Goal: Information Seeking & Learning: Learn about a topic

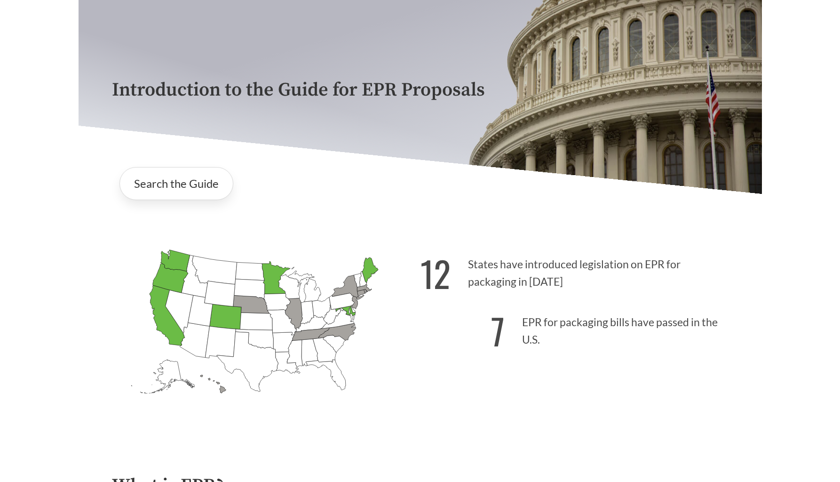
scroll to position [69, 0]
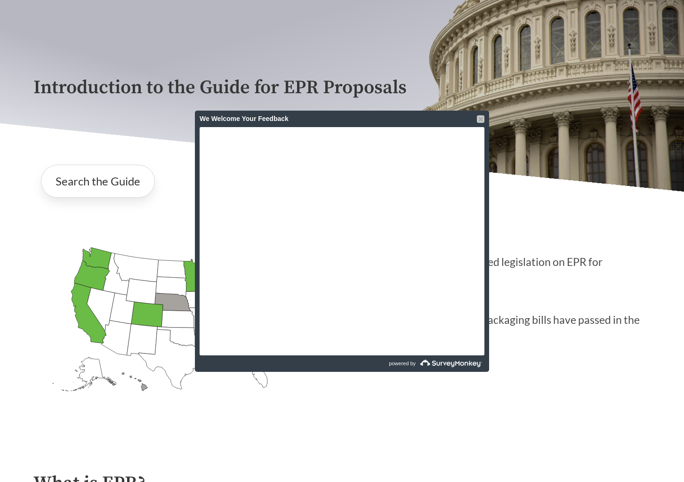
click at [480, 121] on div at bounding box center [481, 119] width 8 height 8
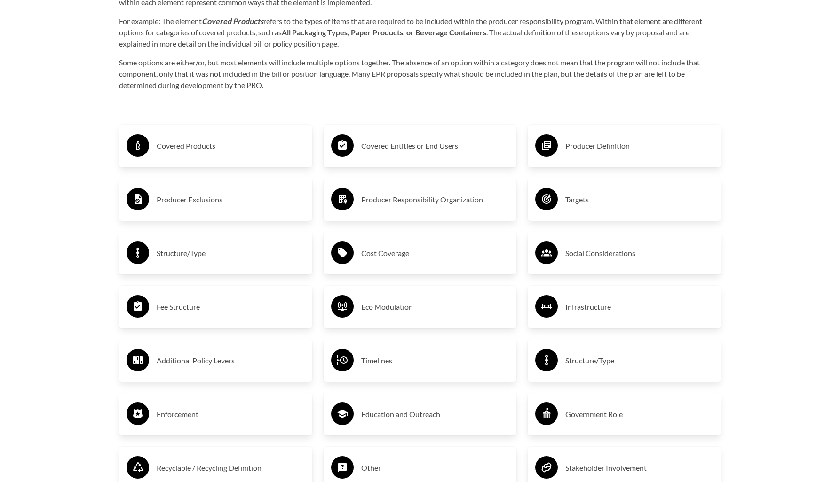
scroll to position [1581, 0]
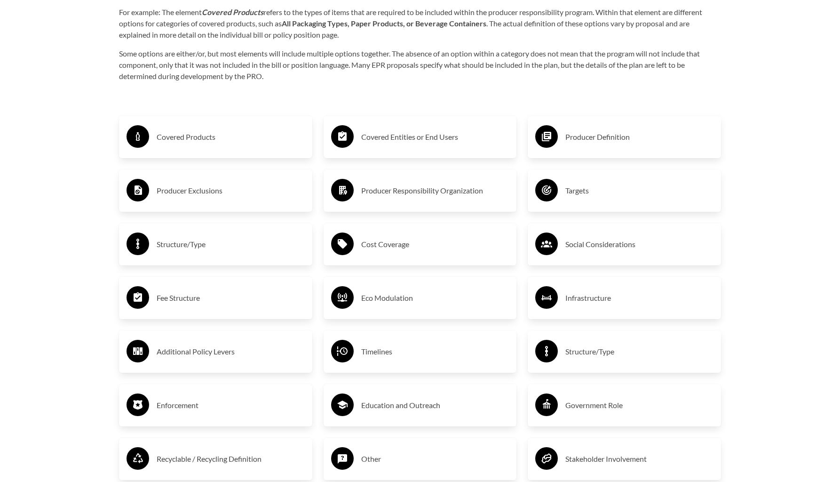
click at [181, 137] on h3 "Covered Products" at bounding box center [231, 136] width 148 height 15
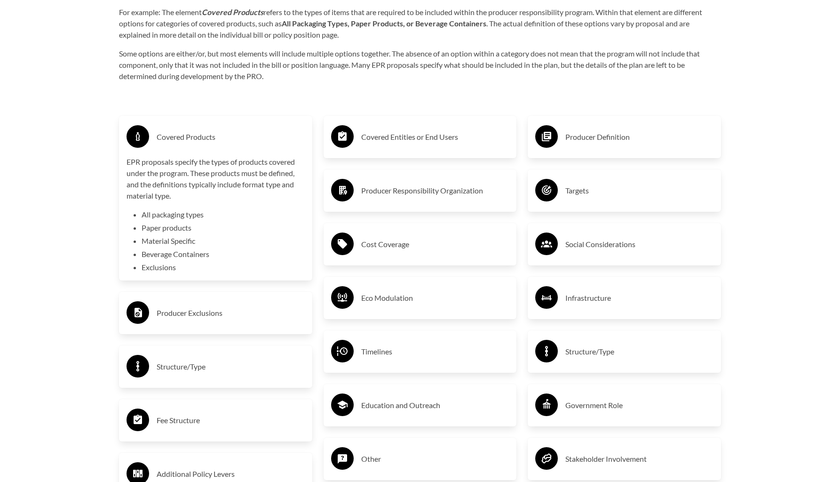
click at [184, 148] on div "Covered Products" at bounding box center [216, 136] width 178 height 27
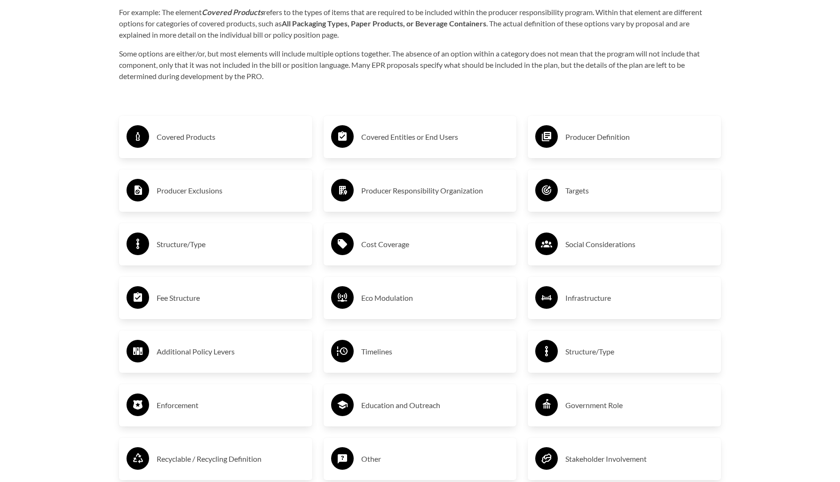
click at [387, 357] on h3 "Timelines" at bounding box center [435, 351] width 148 height 15
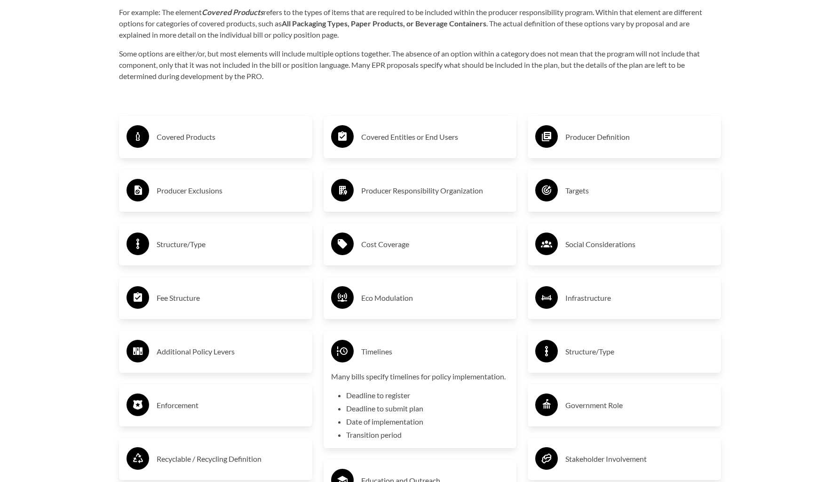
click at [372, 404] on li "Deadline to submit plan" at bounding box center [427, 408] width 163 height 11
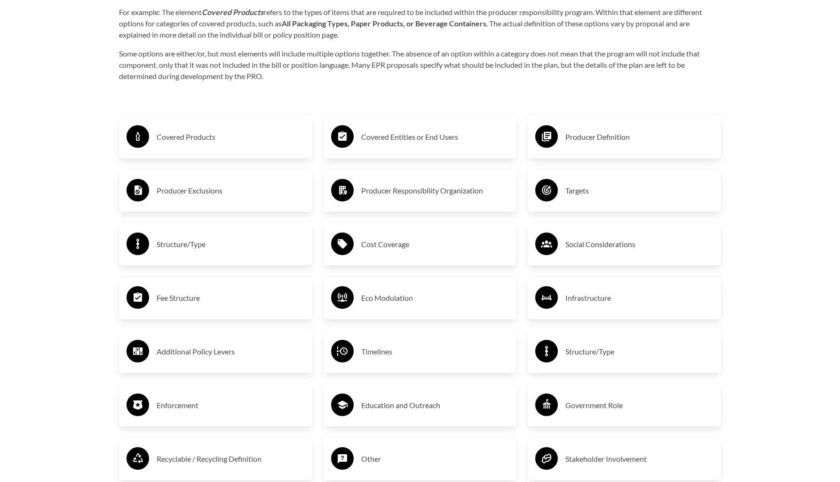
click at [373, 359] on h3 "Timelines" at bounding box center [435, 351] width 148 height 15
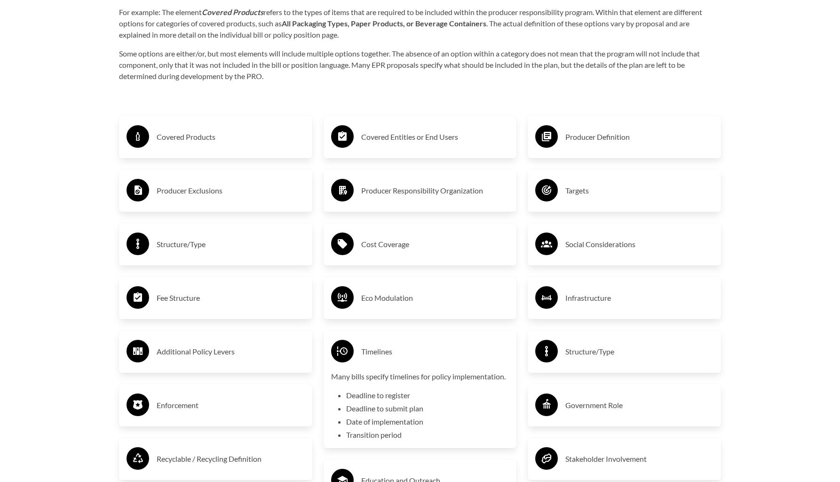
click at [447, 345] on h3 "Timelines" at bounding box center [435, 351] width 148 height 15
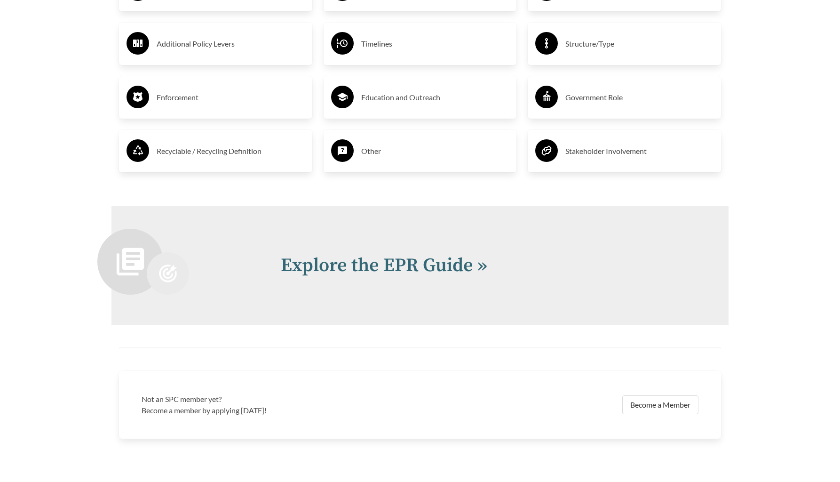
scroll to position [1890, 0]
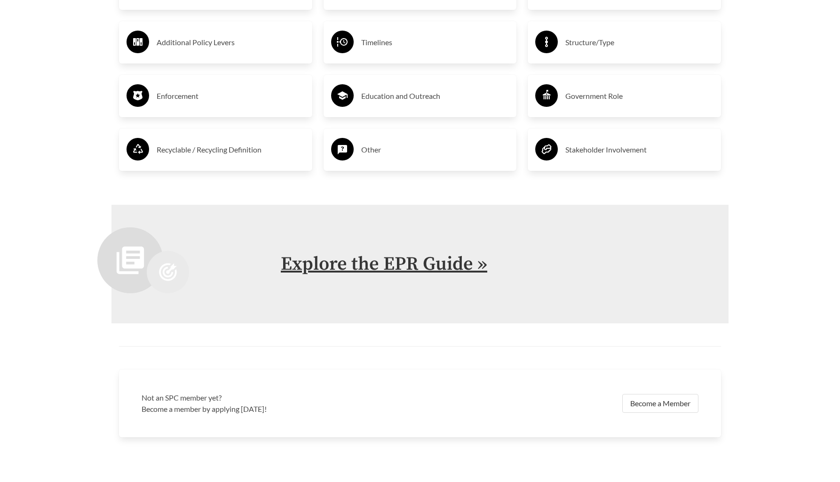
click at [371, 271] on link "Explore the EPR Guide »" at bounding box center [384, 264] width 207 height 24
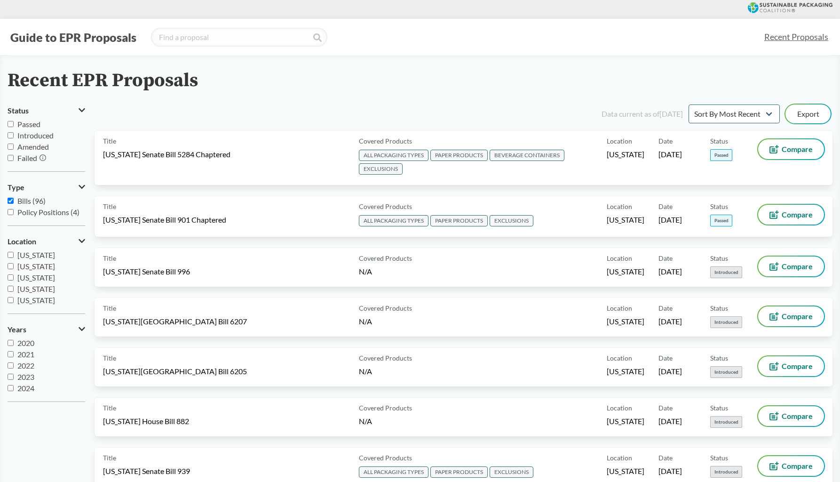
click at [11, 282] on input "[US_STATE]" at bounding box center [11, 280] width 6 height 6
checkbox input "true"
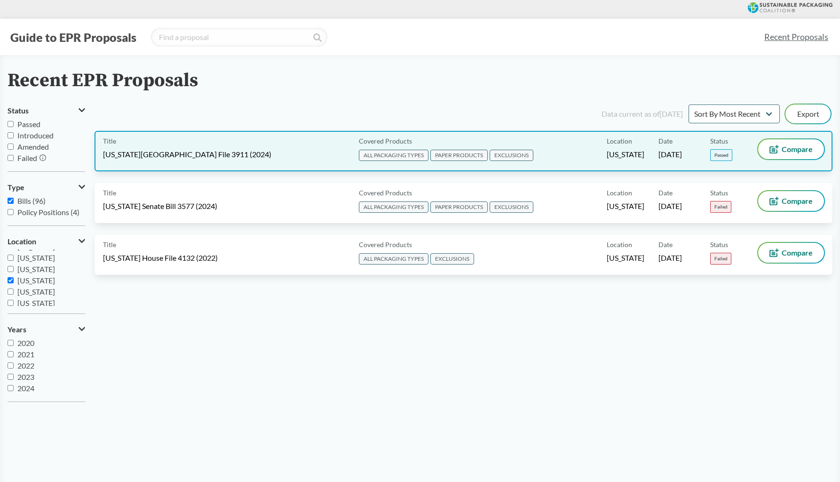
click at [607, 151] on span "[US_STATE]" at bounding box center [626, 154] width 38 height 10
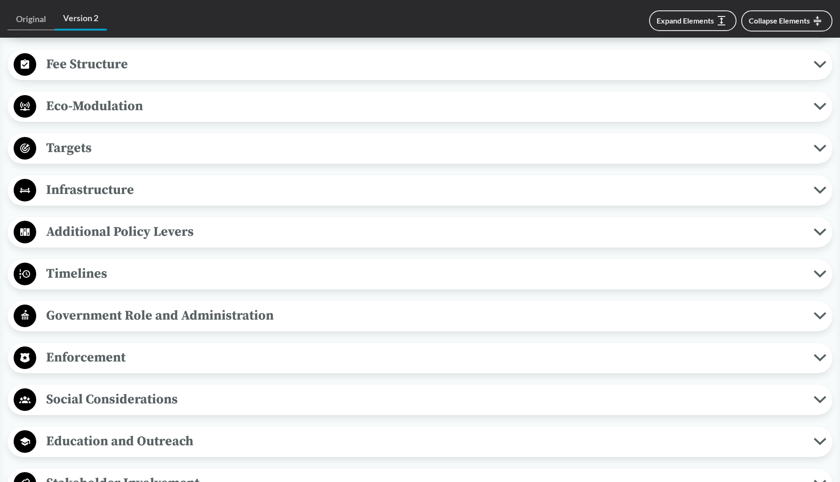
scroll to position [702, 0]
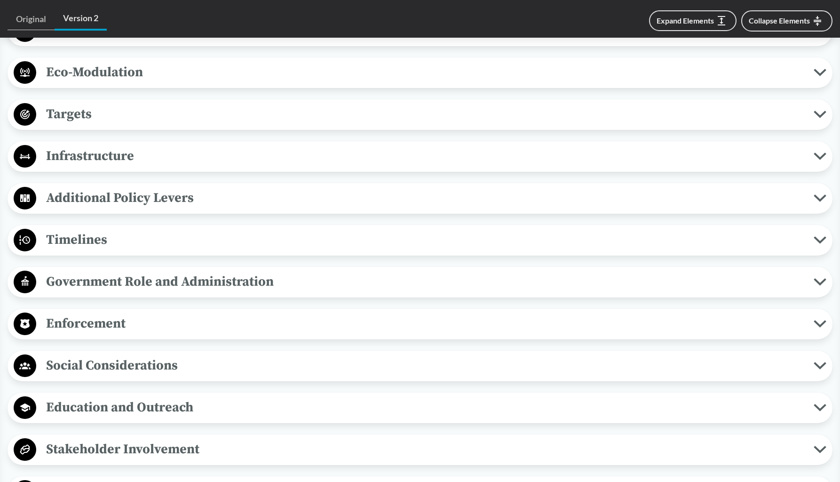
click at [683, 236] on icon at bounding box center [820, 240] width 13 height 8
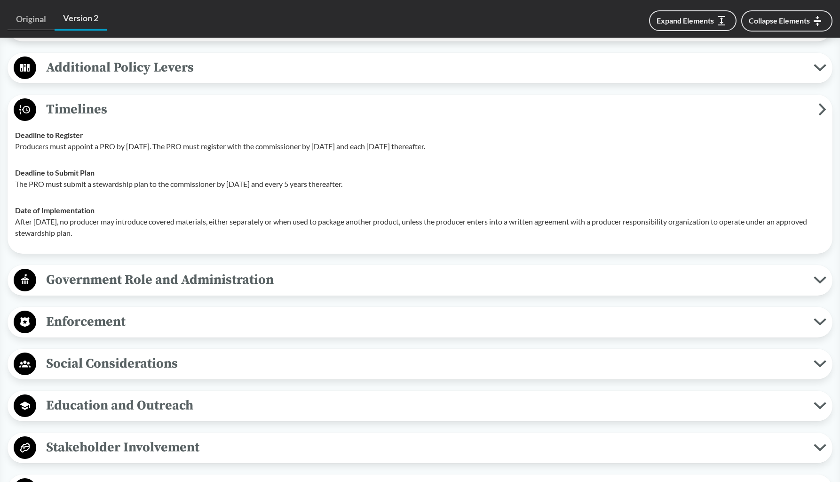
scroll to position [833, 0]
click at [86, 310] on span "Enforcement" at bounding box center [425, 320] width 778 height 21
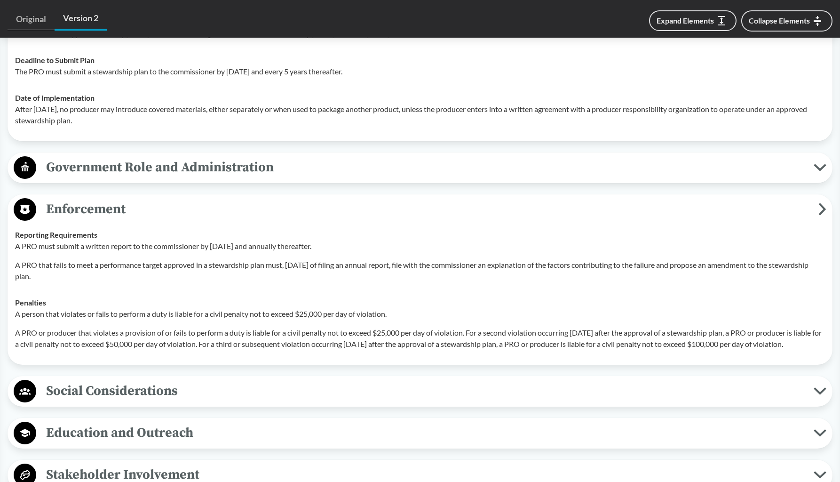
scroll to position [944, 0]
click at [683, 205] on icon at bounding box center [823, 210] width 5 height 10
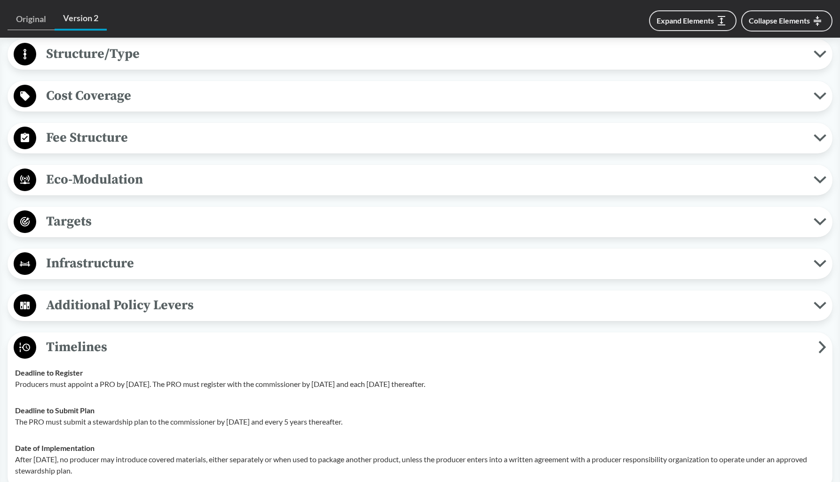
scroll to position [551, 0]
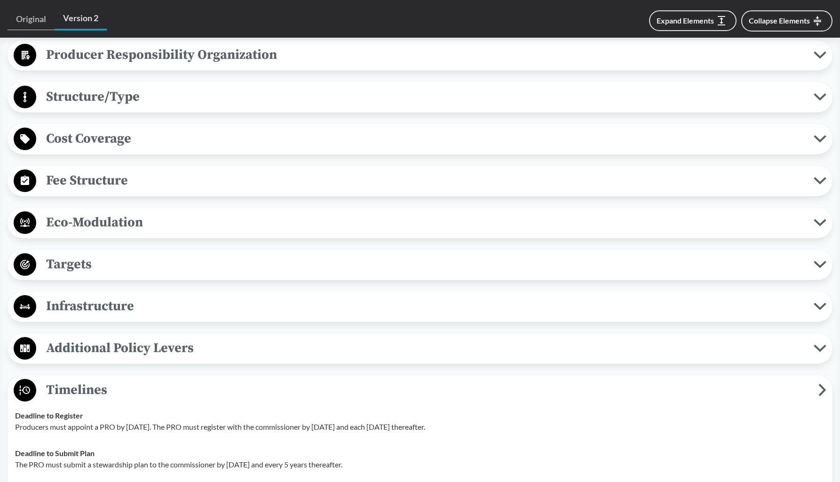
click at [683, 178] on icon at bounding box center [820, 180] width 10 height 5
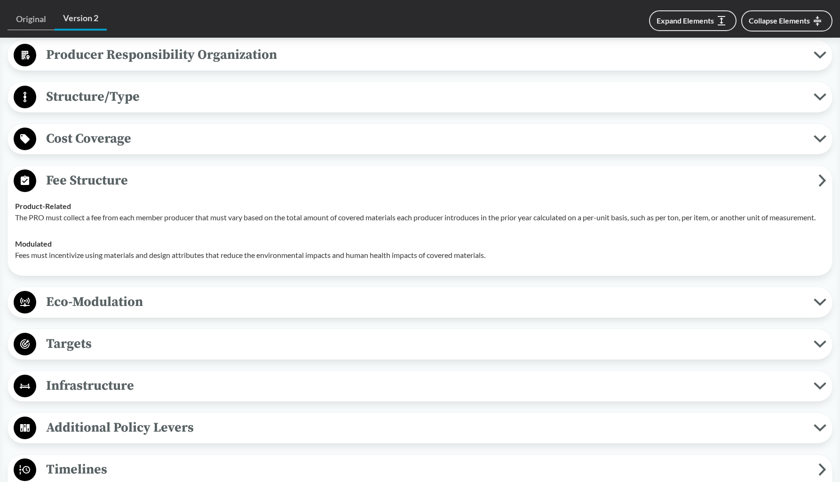
click at [683, 136] on icon at bounding box center [820, 138] width 10 height 5
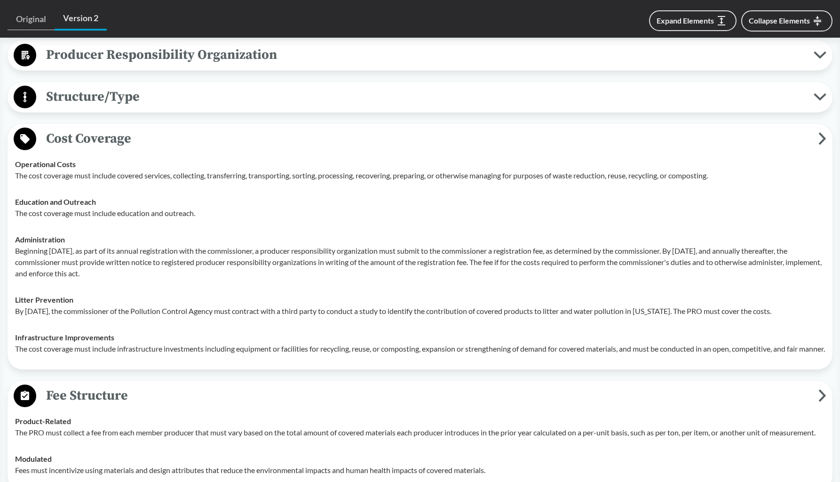
click at [683, 132] on icon at bounding box center [823, 138] width 8 height 13
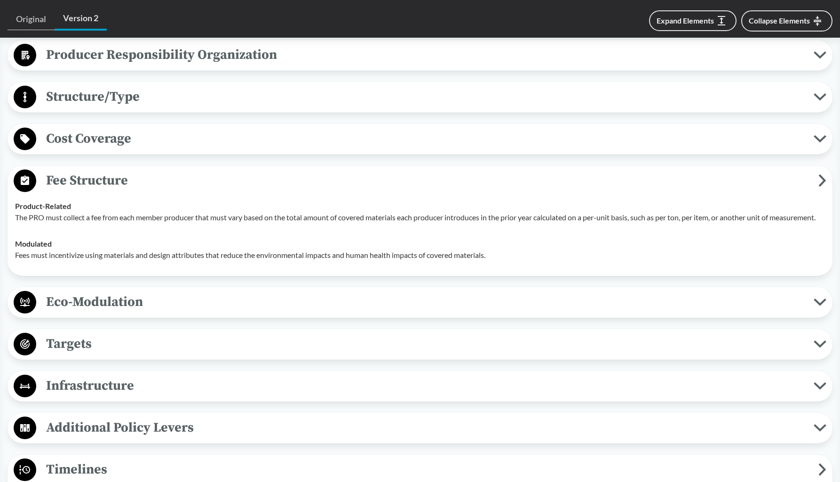
click at [683, 95] on icon at bounding box center [820, 97] width 10 height 5
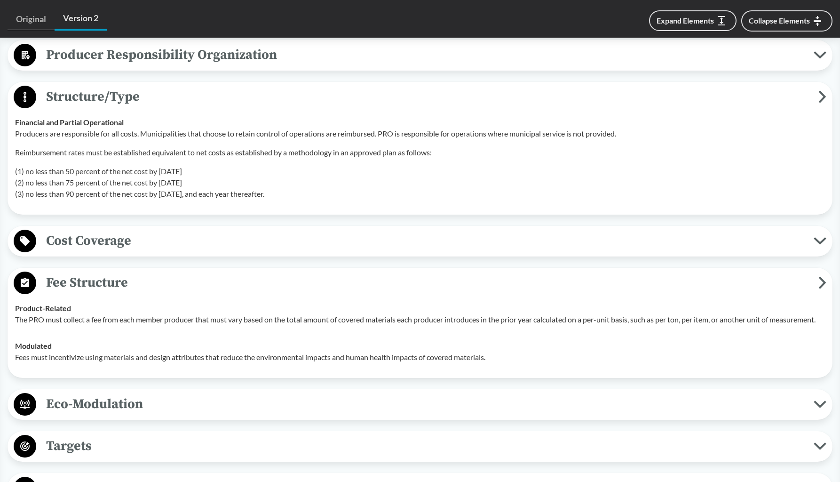
click at [683, 92] on icon at bounding box center [823, 97] width 5 height 10
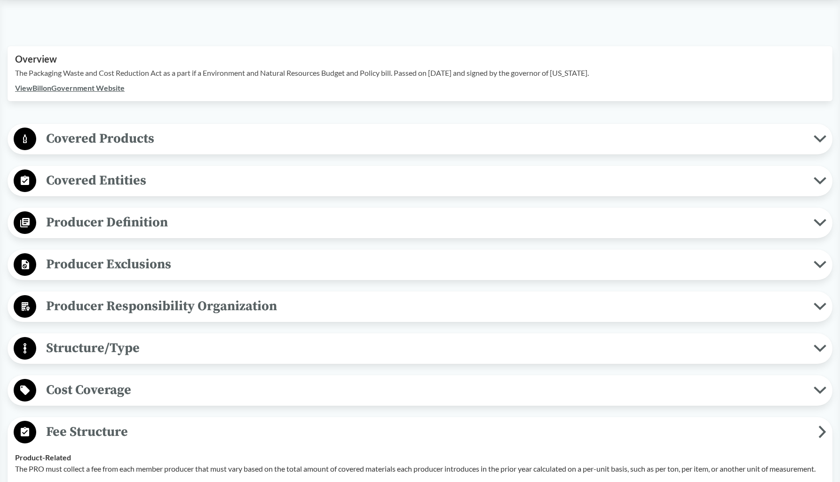
scroll to position [289, 0]
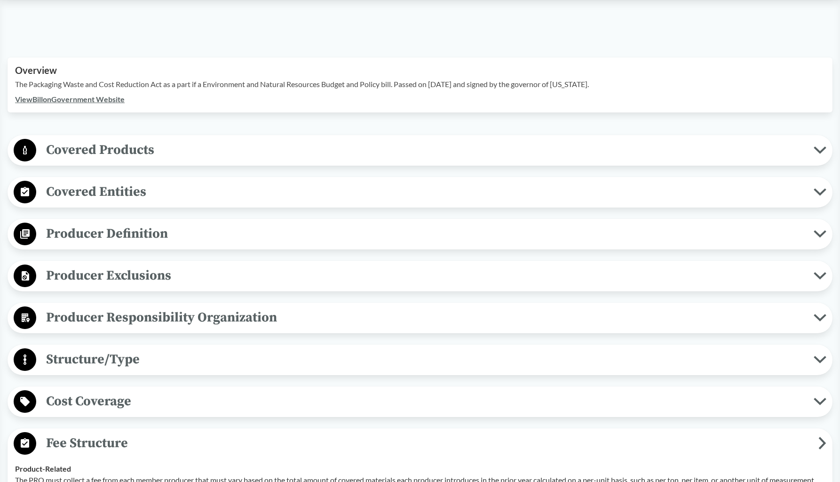
click at [683, 183] on button "Covered Entities" at bounding box center [420, 192] width 819 height 24
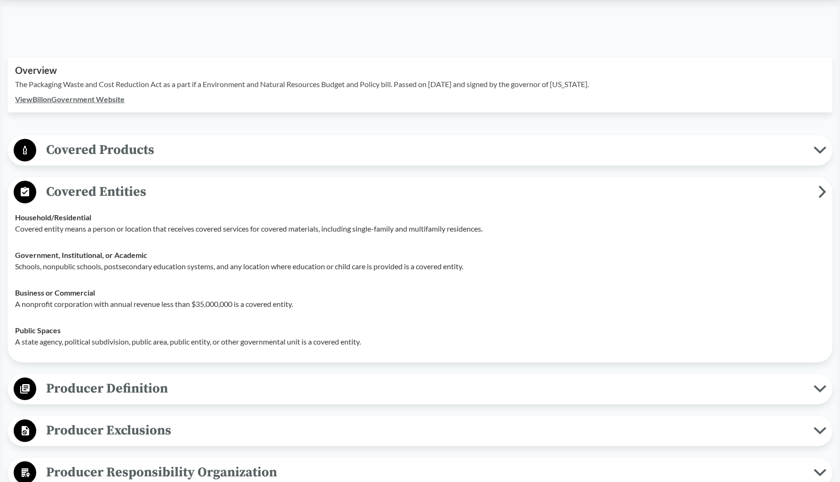
click at [683, 182] on span "Covered Entities" at bounding box center [427, 191] width 782 height 21
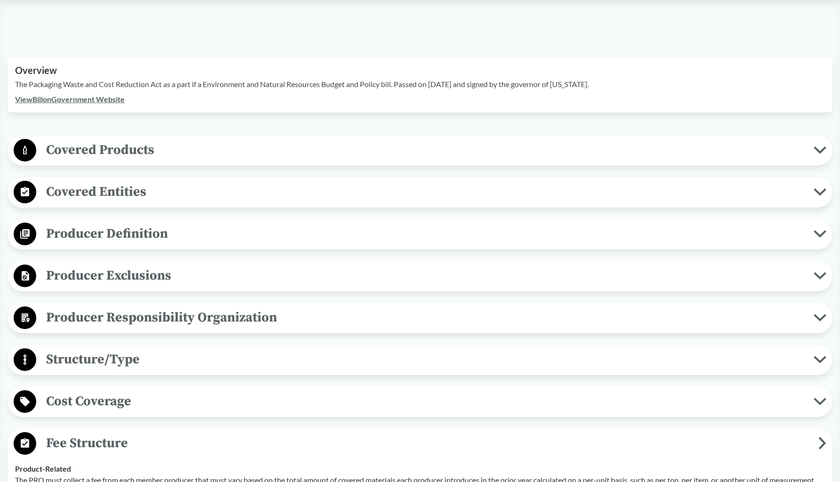
click at [683, 146] on icon at bounding box center [820, 150] width 13 height 8
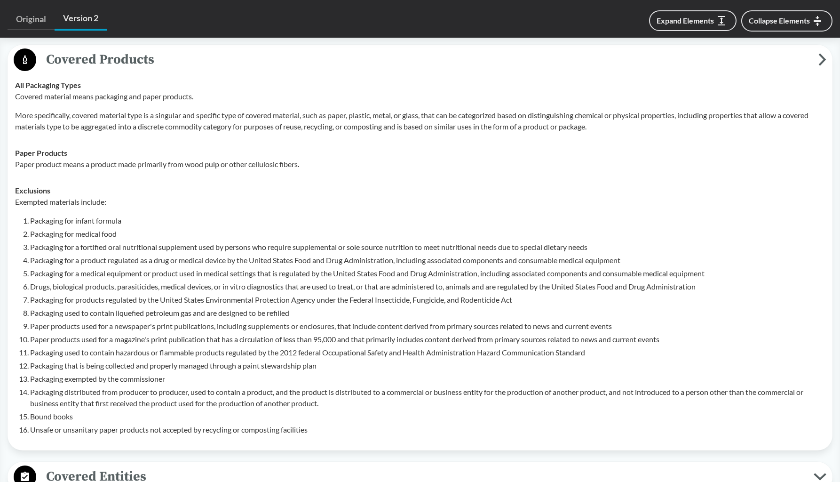
scroll to position [379, 0]
click at [683, 54] on icon at bounding box center [823, 60] width 8 height 13
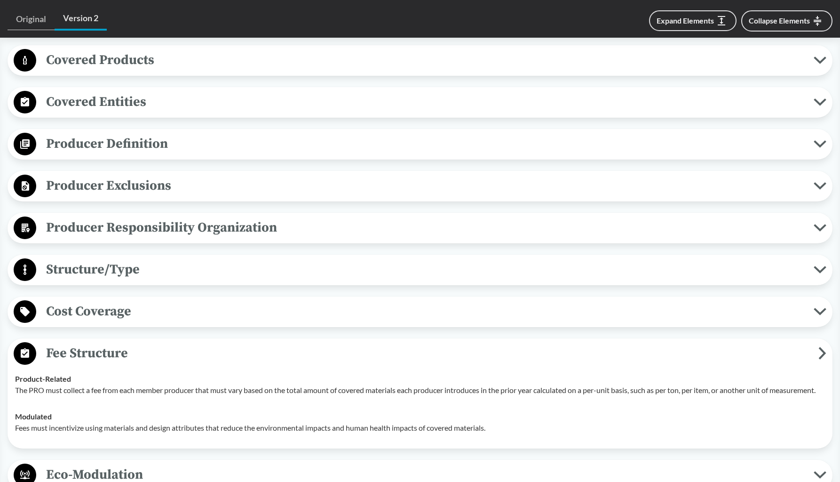
click at [683, 224] on icon at bounding box center [820, 228] width 13 height 8
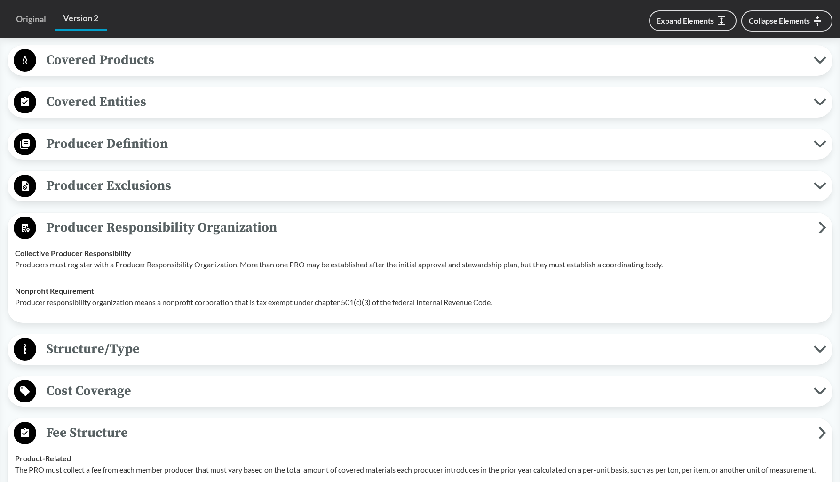
click at [683, 221] on icon at bounding box center [823, 227] width 8 height 13
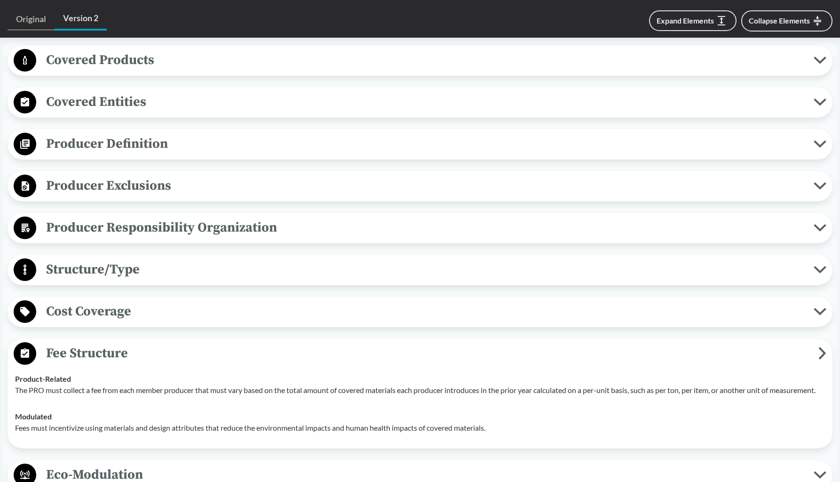
click at [683, 183] on icon at bounding box center [820, 185] width 10 height 5
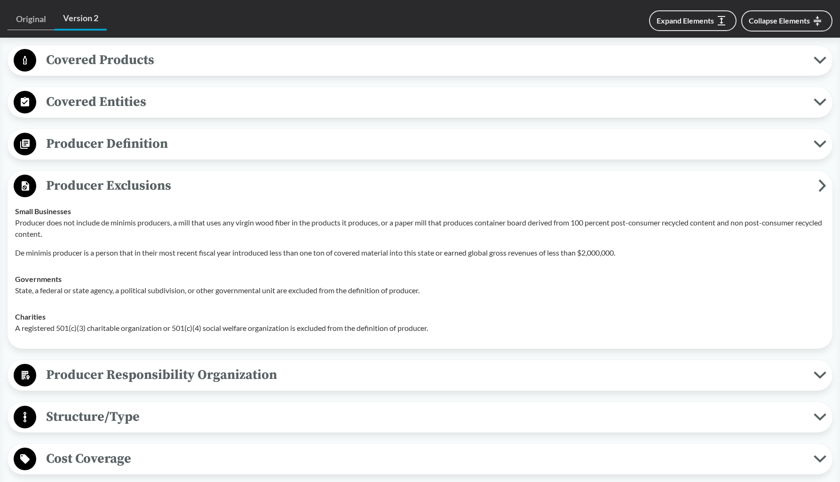
click at [683, 179] on icon at bounding box center [823, 185] width 8 height 13
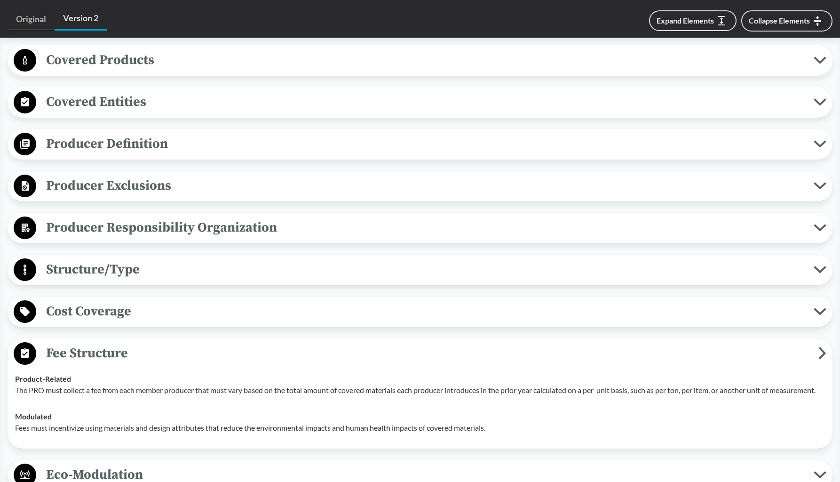
click at [683, 267] on icon at bounding box center [820, 269] width 10 height 5
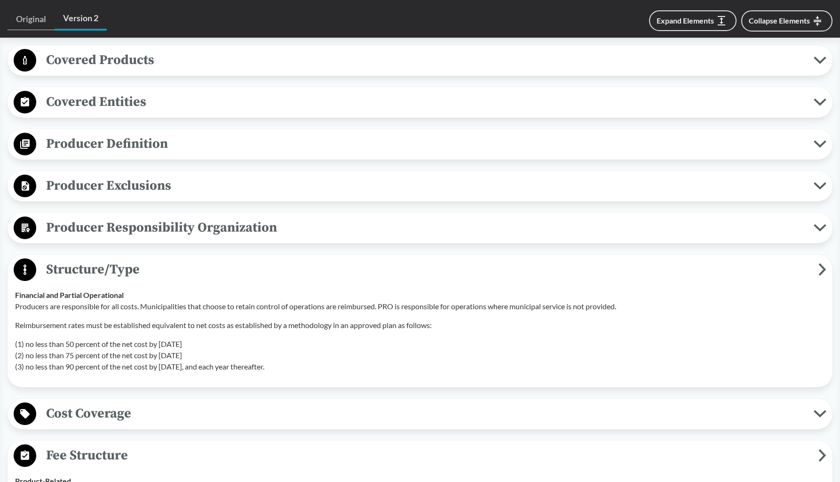
click at [683, 263] on icon at bounding box center [823, 269] width 8 height 13
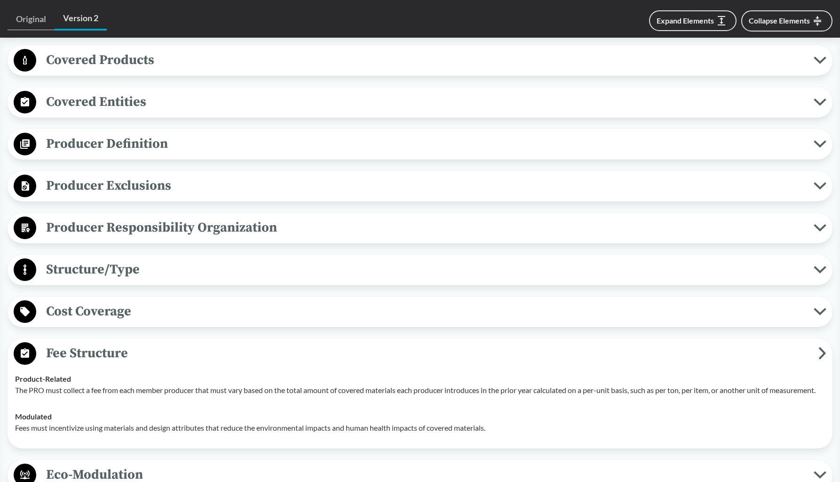
click at [683, 308] on icon at bounding box center [820, 312] width 13 height 8
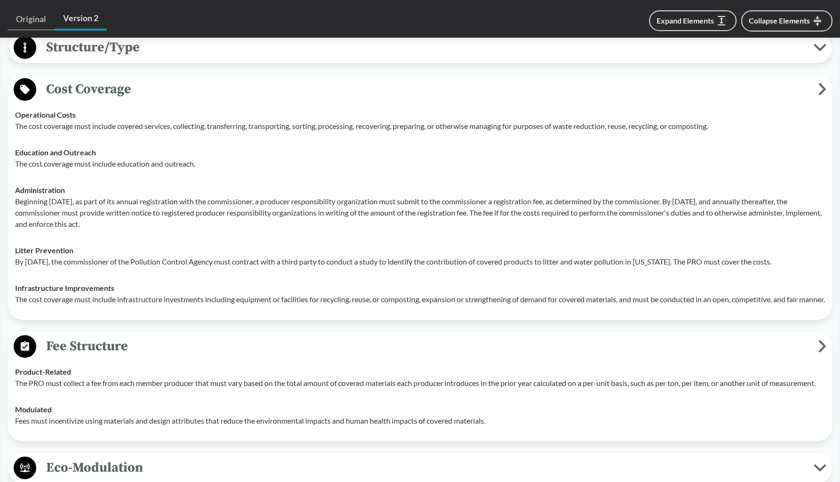
scroll to position [599, 0]
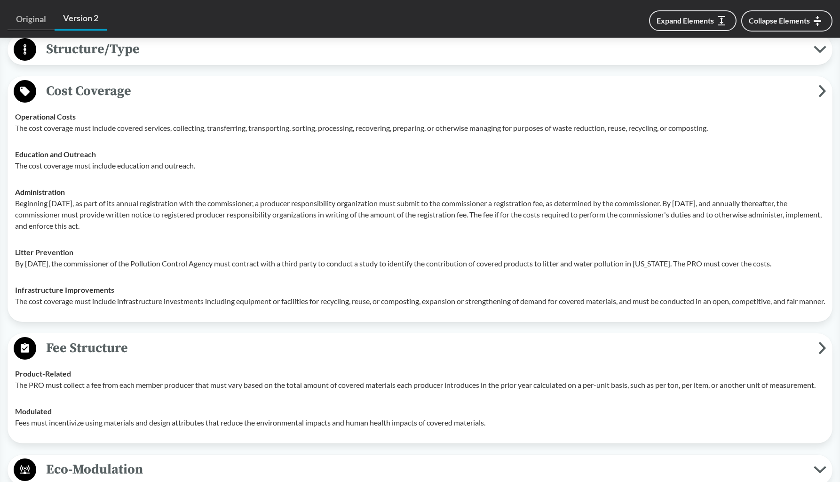
click at [683, 86] on icon at bounding box center [823, 91] width 5 height 10
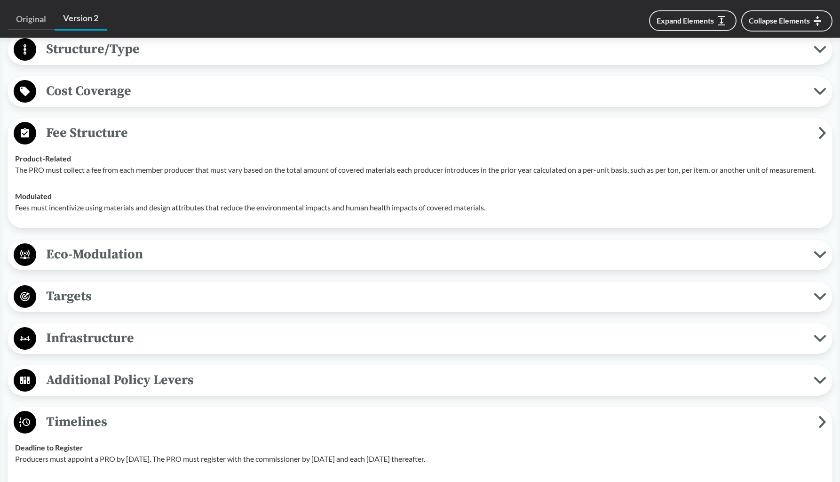
click at [683, 128] on icon at bounding box center [823, 133] width 5 height 10
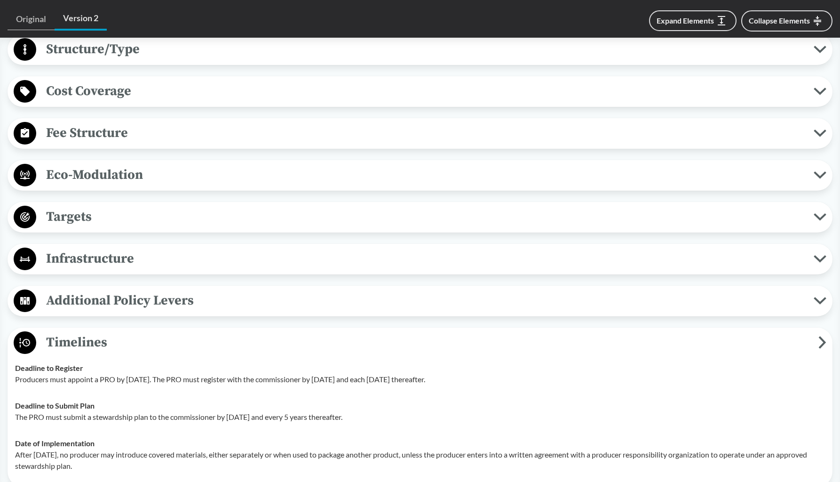
click at [683, 173] on icon at bounding box center [820, 175] width 10 height 5
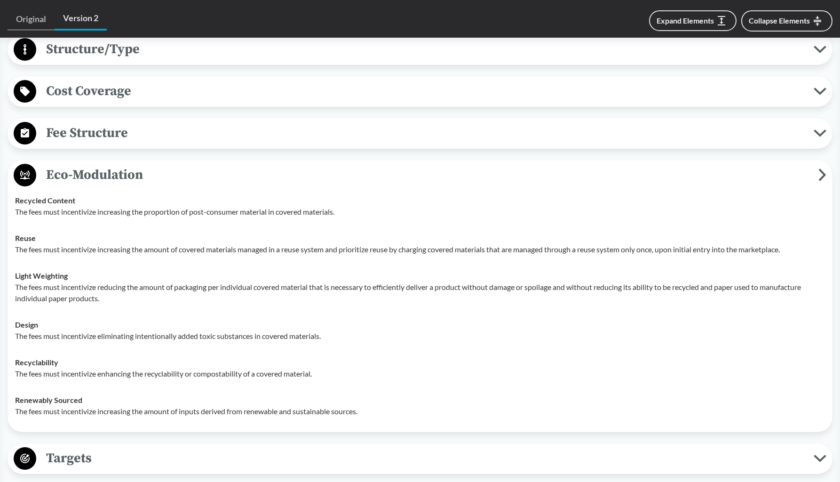
click at [683, 168] on icon at bounding box center [823, 174] width 8 height 13
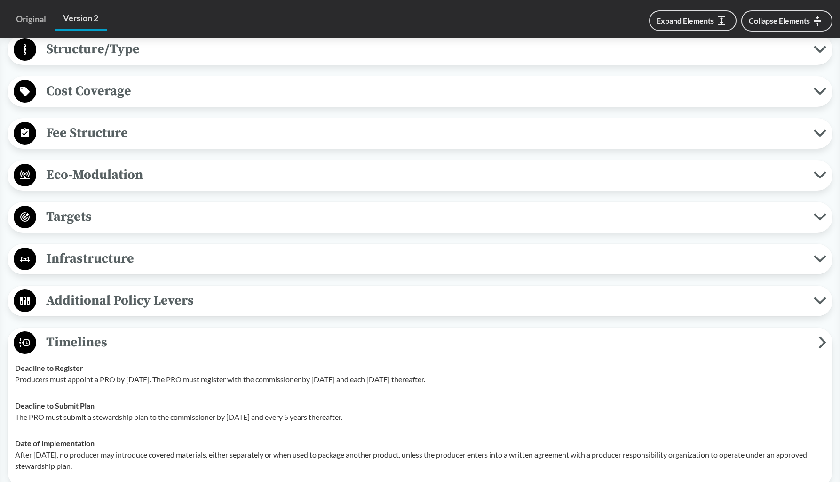
click at [683, 213] on icon at bounding box center [820, 217] width 13 height 8
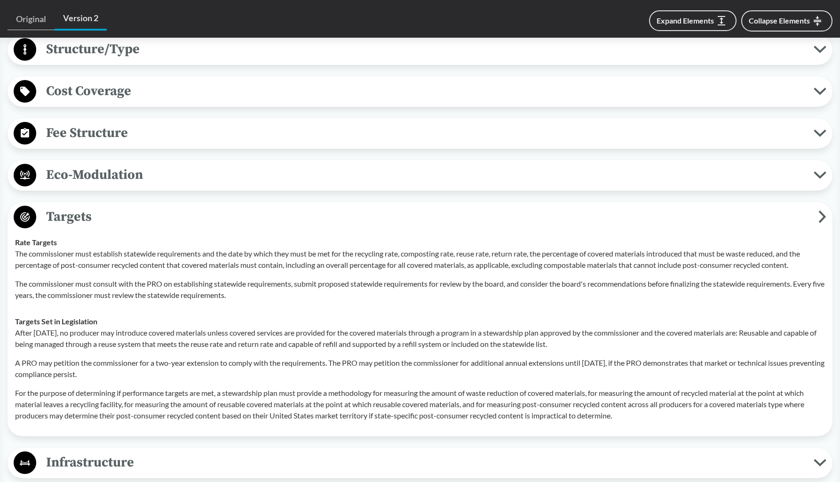
click at [683, 212] on icon at bounding box center [823, 217] width 5 height 10
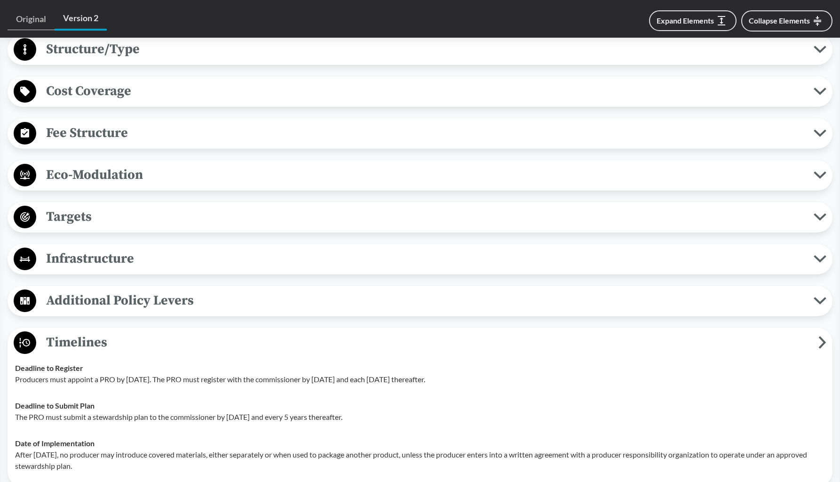
click at [683, 251] on button "Infrastructure" at bounding box center [420, 259] width 819 height 24
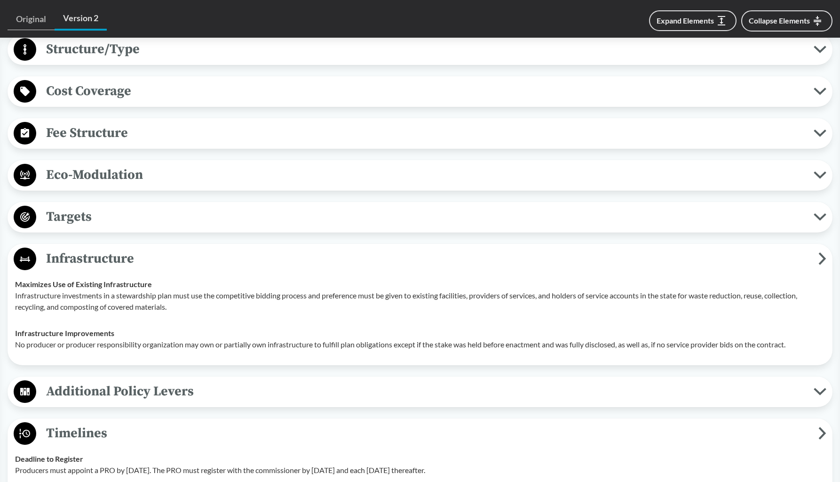
click at [683, 252] on icon at bounding box center [823, 258] width 8 height 13
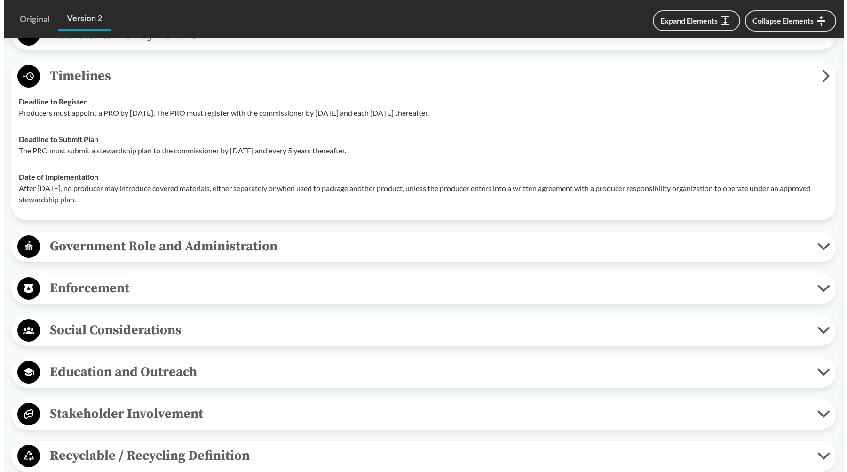
scroll to position [863, 0]
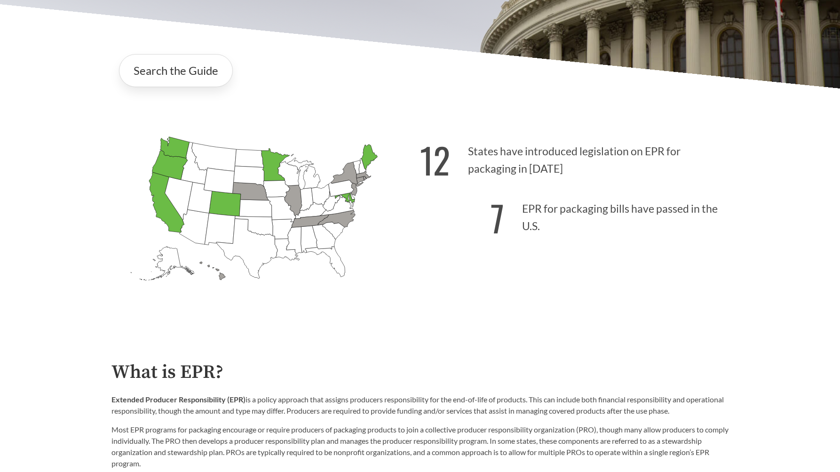
scroll to position [221, 0]
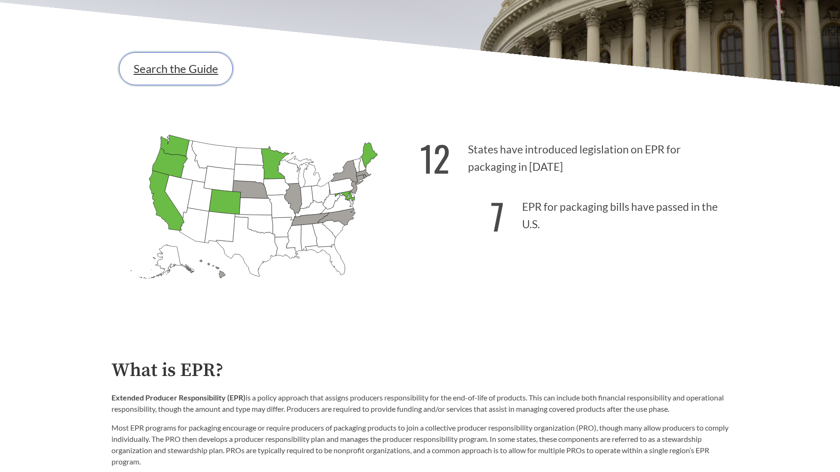
click at [172, 75] on link "Search the Guide" at bounding box center [176, 68] width 114 height 33
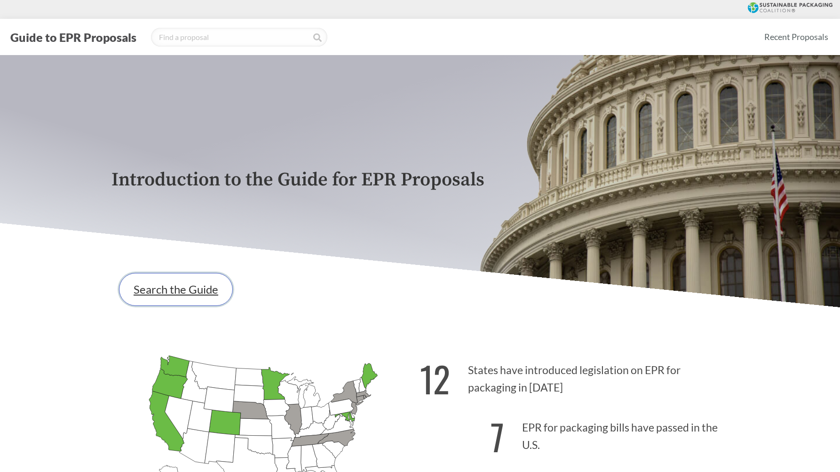
click at [177, 292] on link "Search the Guide" at bounding box center [176, 289] width 114 height 33
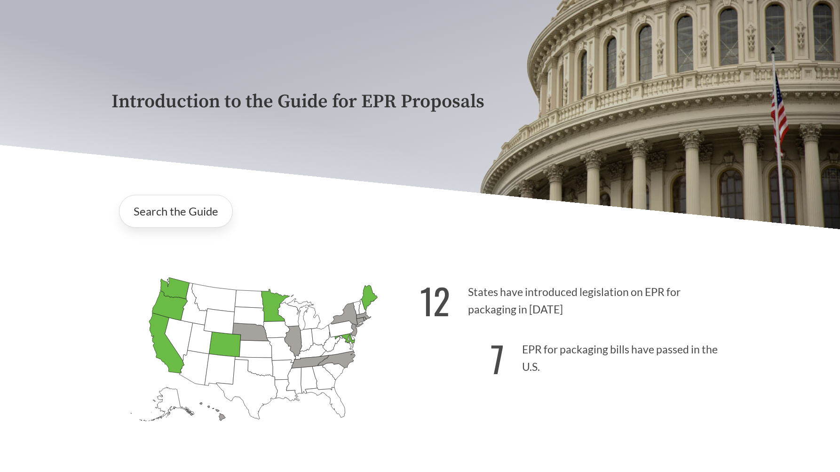
scroll to position [126, 0]
